Goal: Information Seeking & Learning: Find specific fact

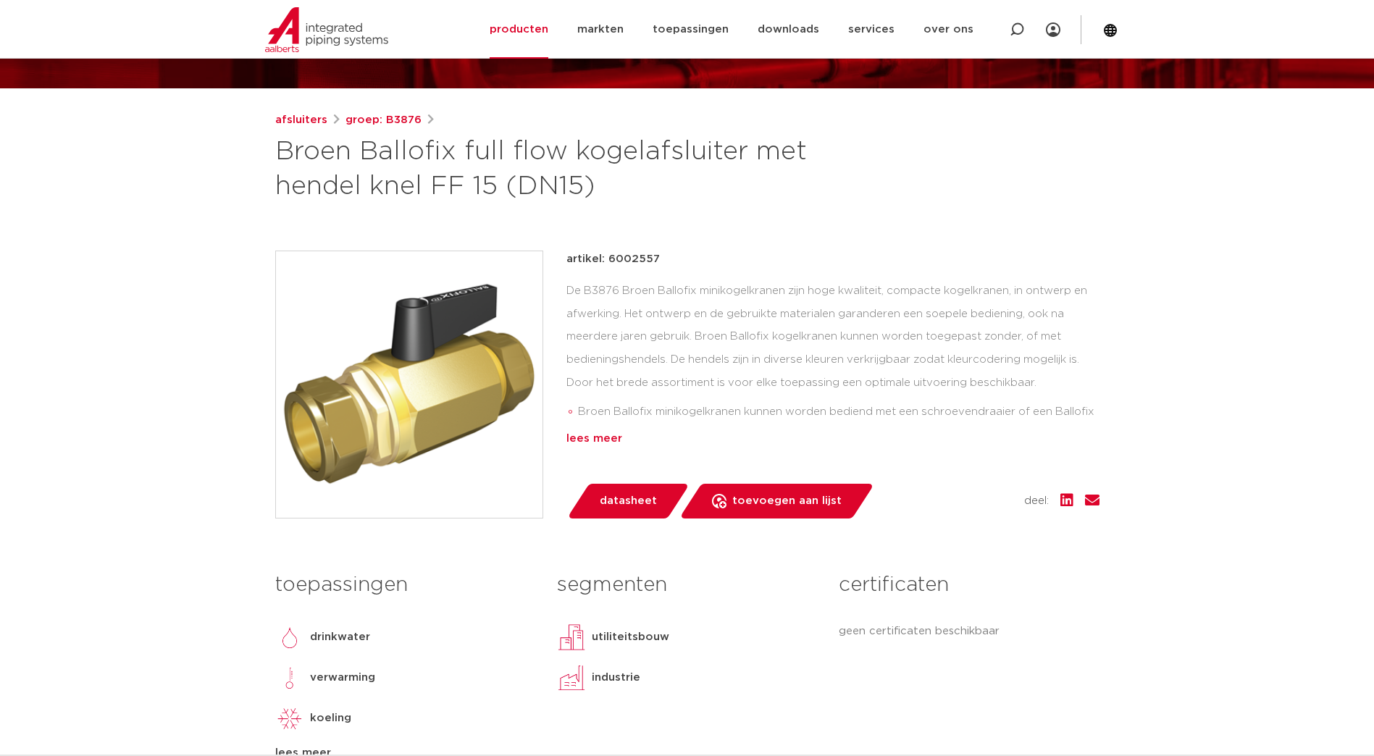
scroll to position [72, 0]
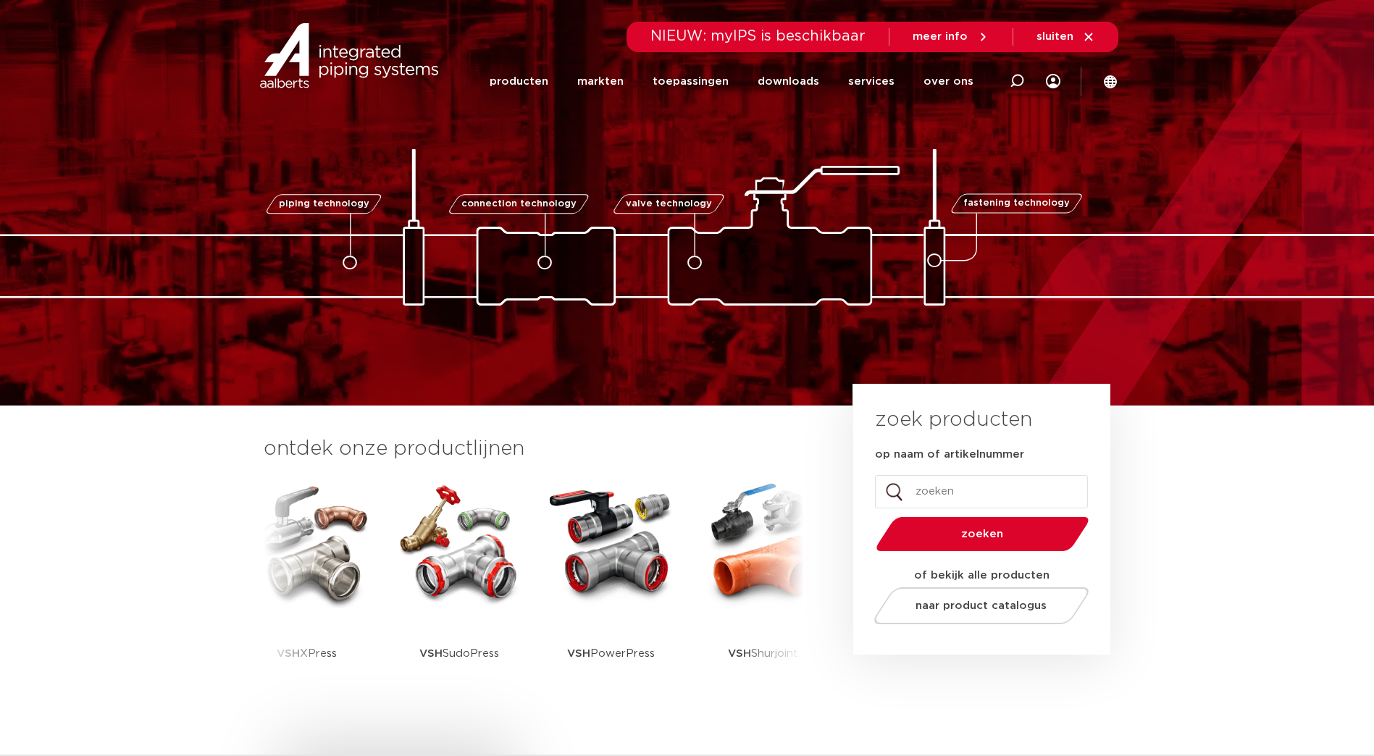
click at [938, 487] on input "op naam of artikelnummer" at bounding box center [981, 491] width 213 height 33
type input "0878042"
click at [870, 516] on button "zoeken" at bounding box center [982, 534] width 225 height 37
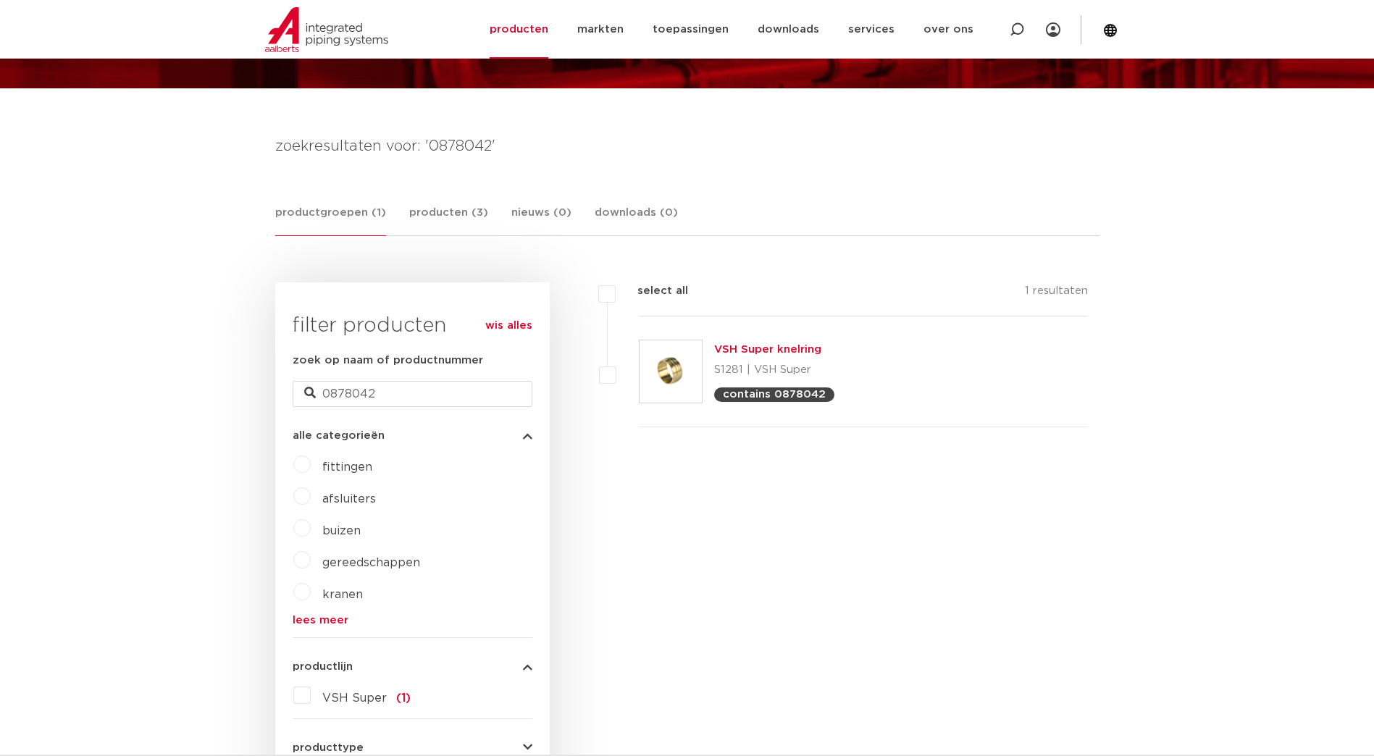
click at [767, 344] on link "VSH Super knelring" at bounding box center [767, 349] width 107 height 11
